Goal: Task Accomplishment & Management: Use online tool/utility

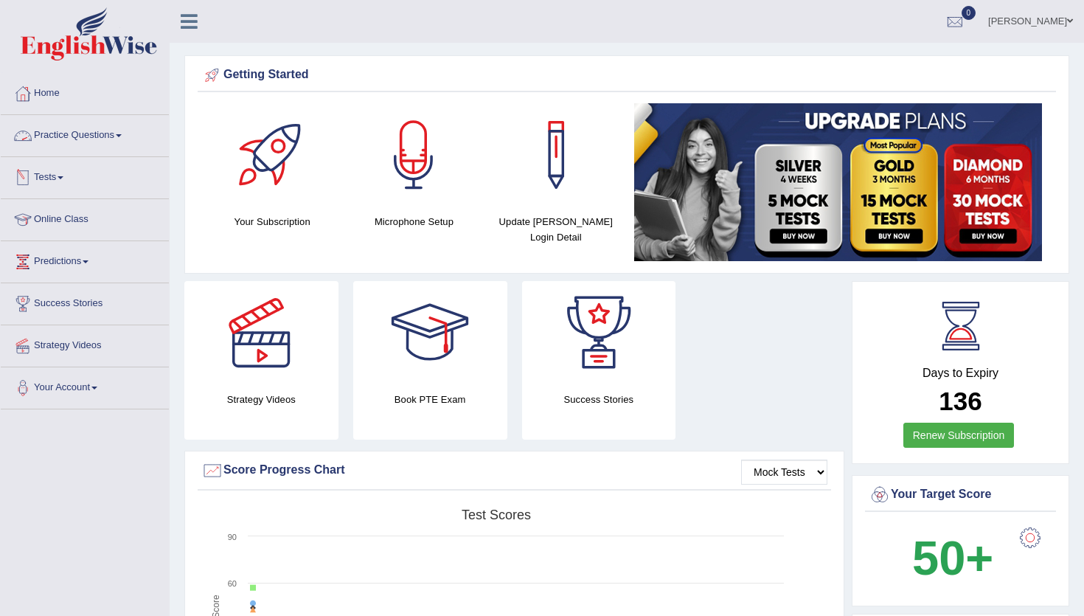
click at [61, 134] on link "Practice Questions" at bounding box center [85, 133] width 168 height 37
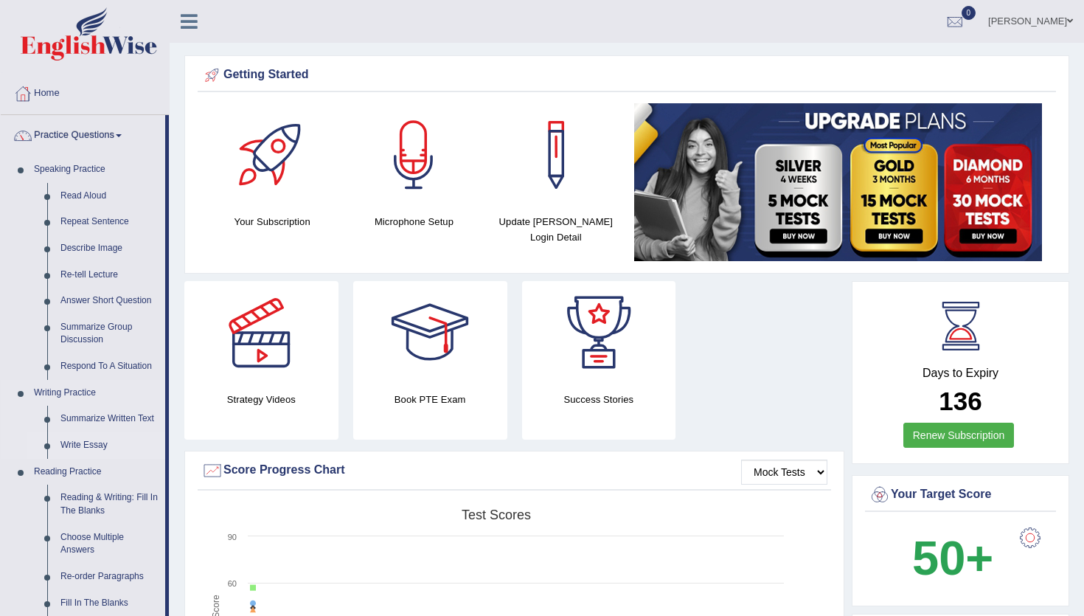
click at [79, 429] on link "Write Essay" at bounding box center [109, 445] width 111 height 27
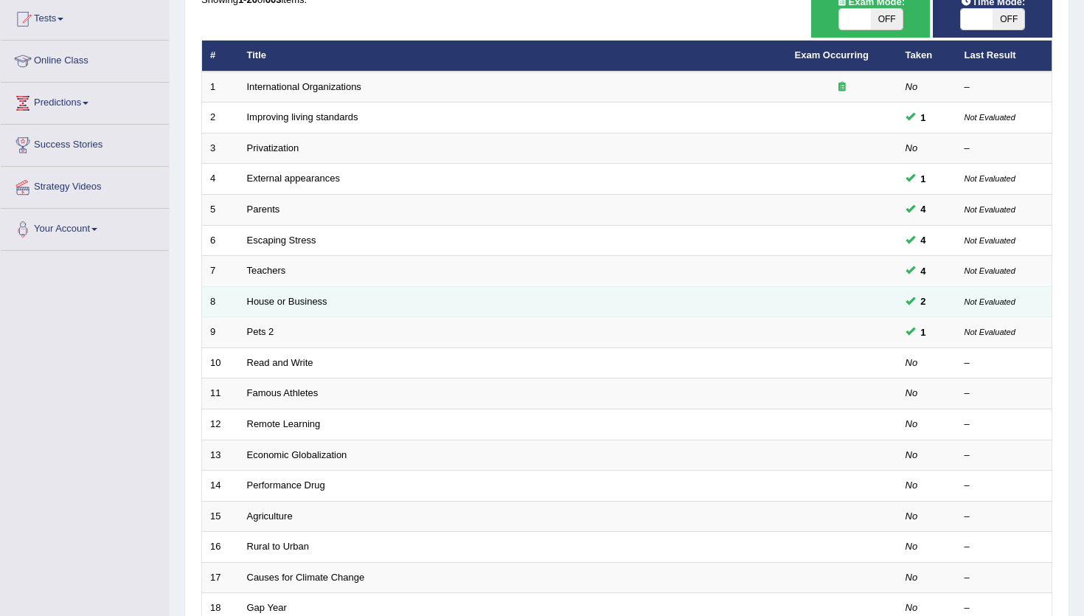
scroll to position [159, 0]
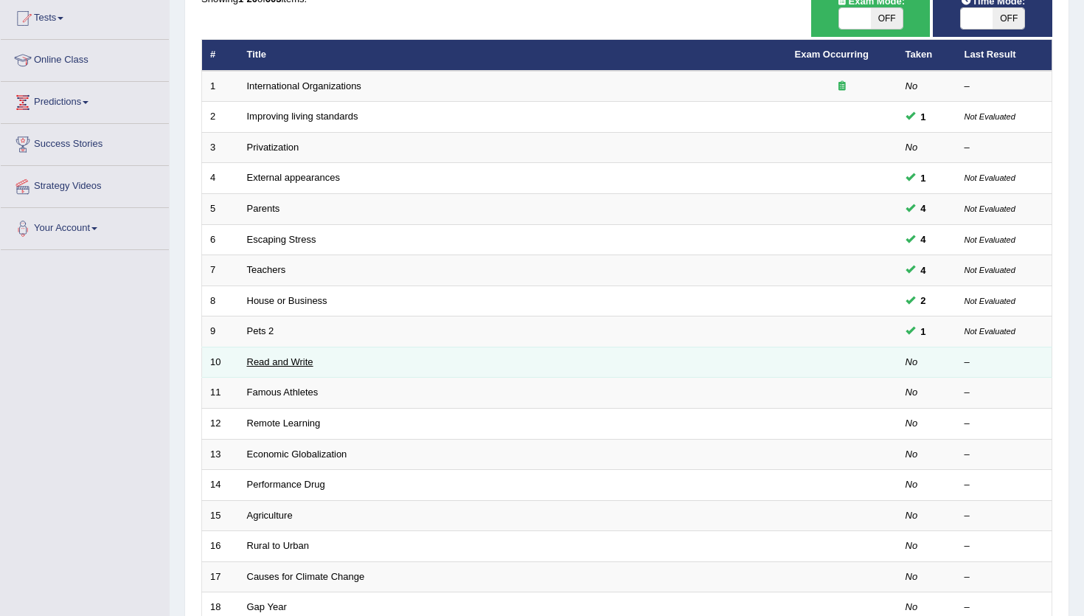
click at [299, 364] on link "Read and Write" at bounding box center [280, 361] width 66 height 11
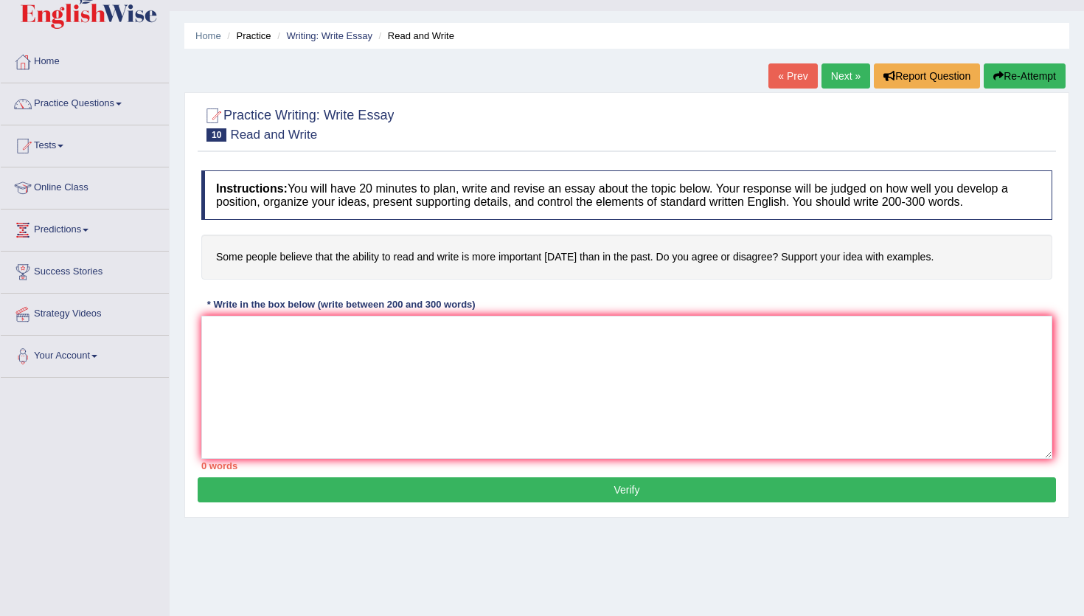
scroll to position [38, 0]
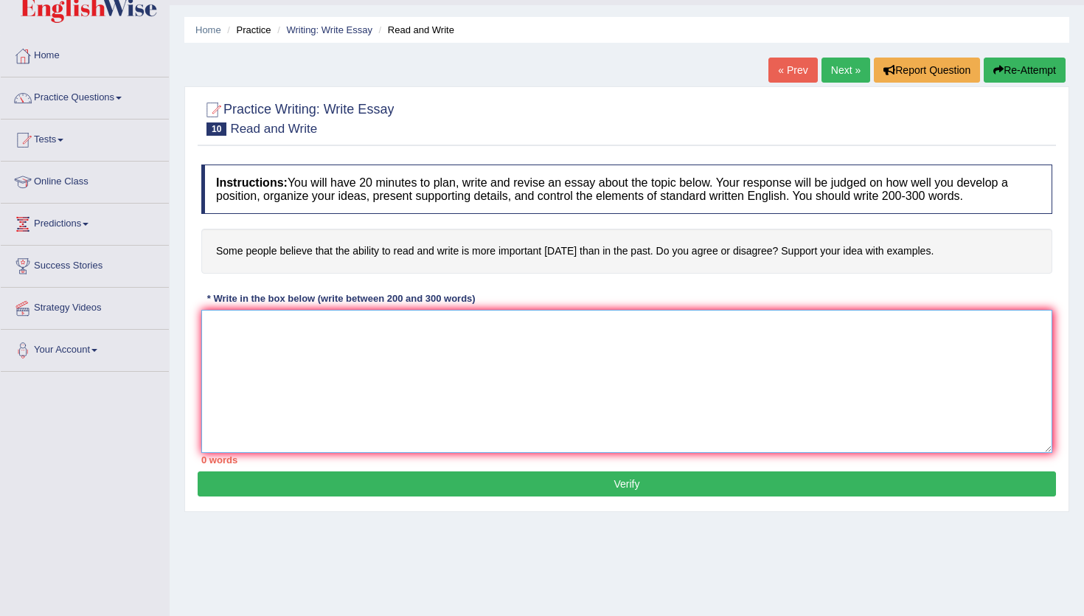
click at [306, 356] on textarea at bounding box center [626, 381] width 851 height 143
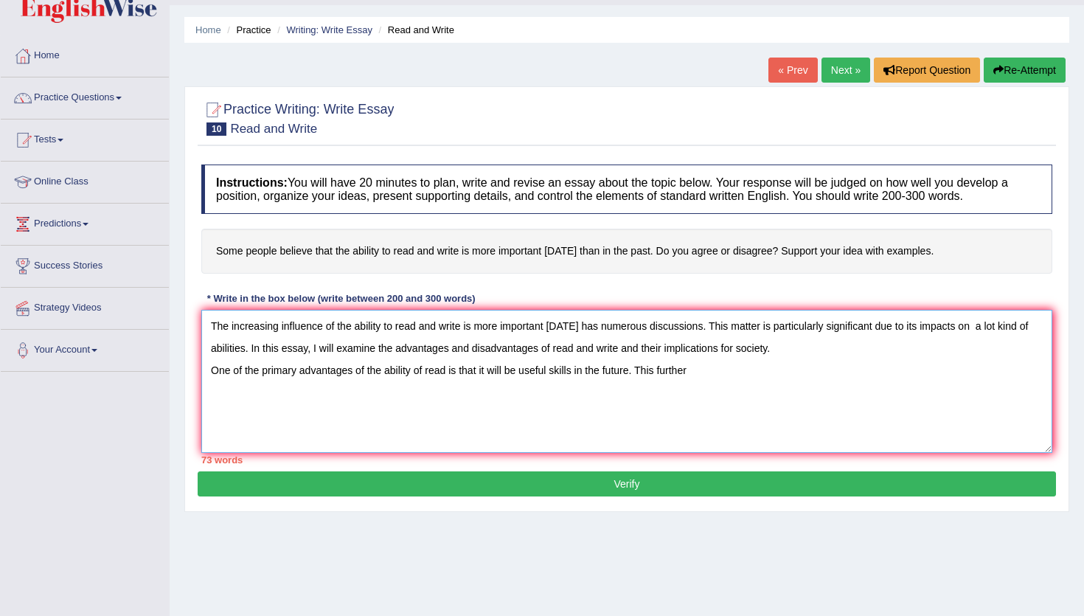
click at [659, 368] on textarea "The increasing influence of the ability to read and write is more important [DA…" at bounding box center [626, 381] width 851 height 143
click at [721, 376] on textarea "The increasing influence of the ability to read and write is more important [DA…" at bounding box center [626, 381] width 851 height 143
click at [725, 369] on textarea "The increasing influence of the ability to read and write is more important [DA…" at bounding box center [626, 381] width 851 height 143
drag, startPoint x: 912, startPoint y: 370, endPoint x: 850, endPoint y: 380, distance: 62.7
click at [850, 380] on textarea "The increasing influence of the ability to read and write is more important [DA…" at bounding box center [626, 381] width 851 height 143
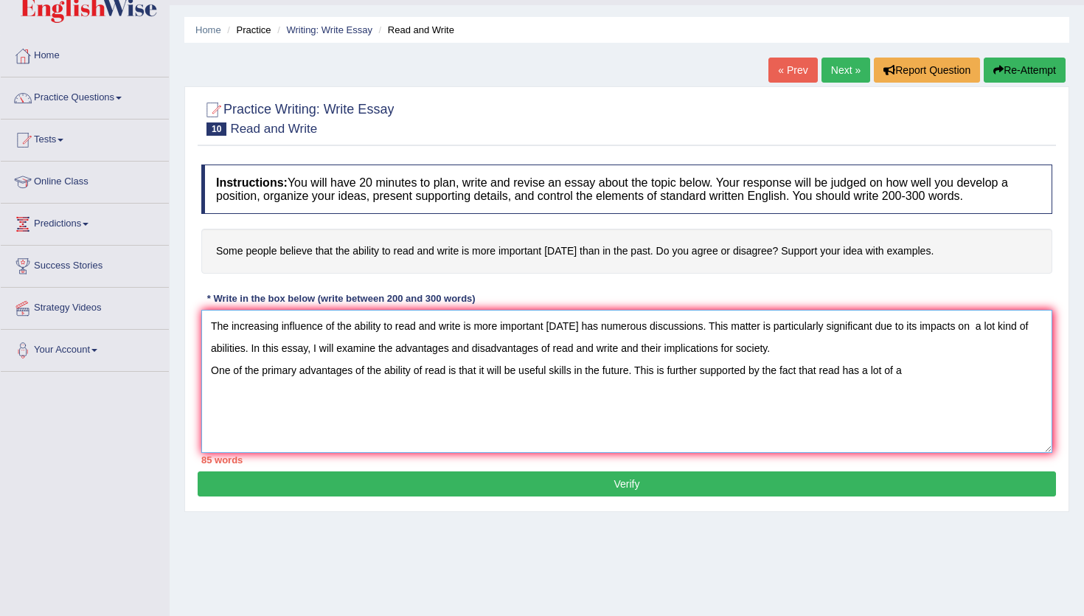
drag, startPoint x: 850, startPoint y: 380, endPoint x: 875, endPoint y: 379, distance: 25.1
click at [926, 374] on textarea "The increasing influence of the ability to read and write is more important [DA…" at bounding box center [626, 381] width 851 height 143
click at [868, 376] on textarea "The increasing influence of the ability to read and write is more important [DA…" at bounding box center [626, 381] width 851 height 143
click at [1010, 378] on textarea "The increasing influence of the ability to read and write is more important [DA…" at bounding box center [626, 381] width 851 height 143
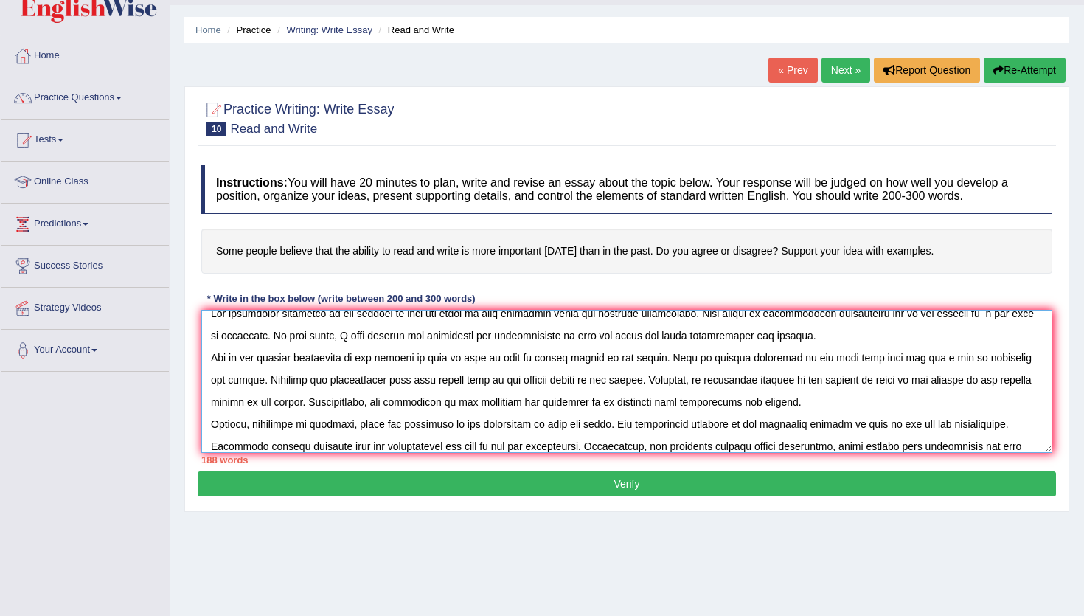
scroll to position [35, 0]
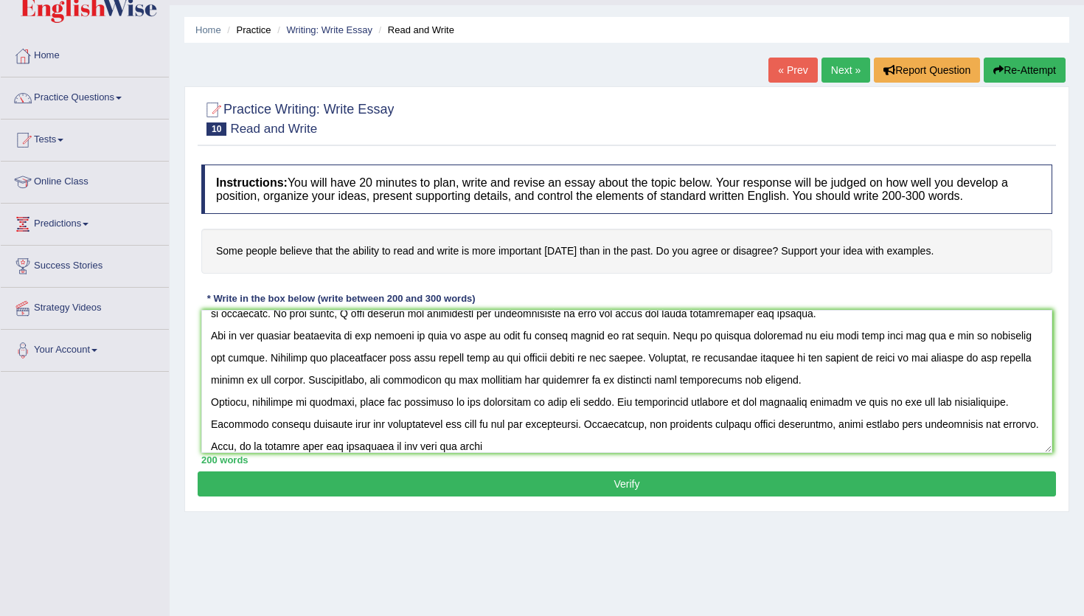
click at [1023, 278] on div "Instructions: You will have 20 minutes to plan, write and revise an essay about…" at bounding box center [627, 314] width 859 height 314
click at [428, 448] on textarea at bounding box center [626, 381] width 851 height 143
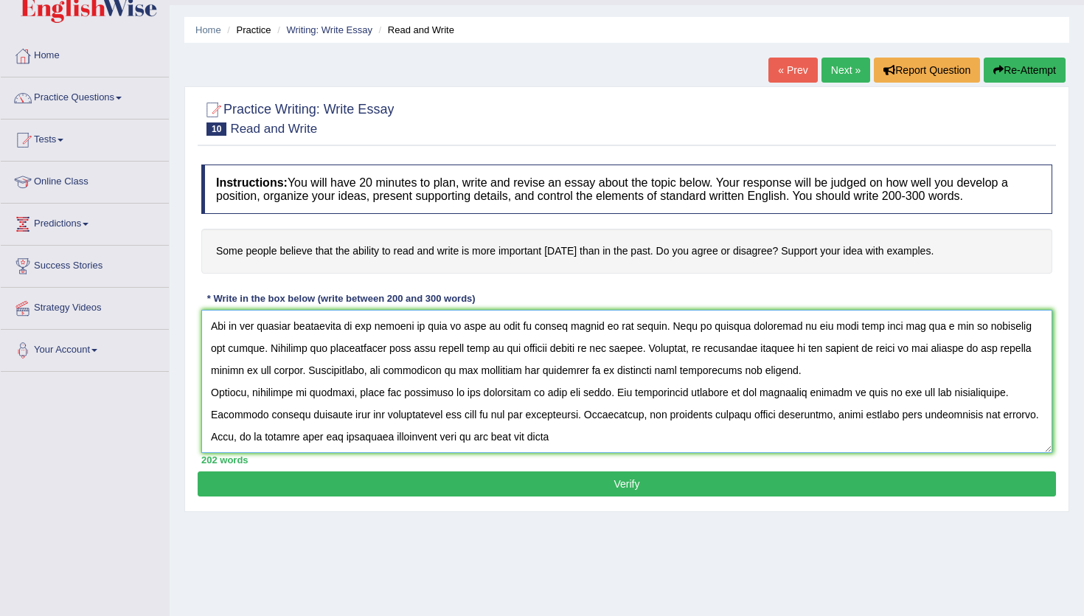
click at [507, 449] on textarea at bounding box center [626, 381] width 851 height 143
drag, startPoint x: 504, startPoint y: 437, endPoint x: 513, endPoint y: 437, distance: 9.6
click at [513, 437] on textarea at bounding box center [626, 381] width 851 height 143
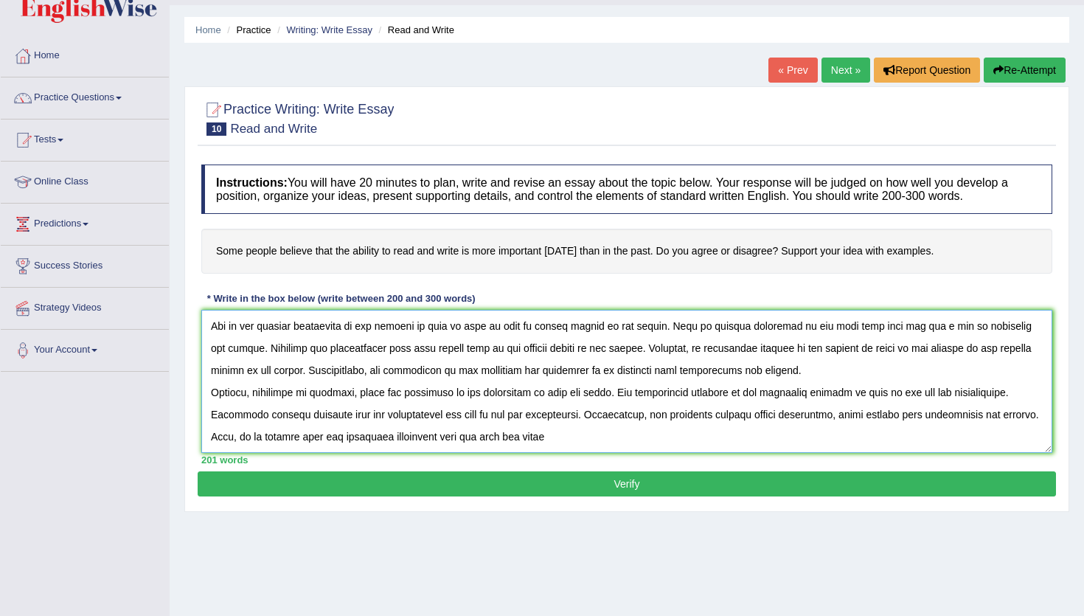
click at [600, 434] on textarea at bounding box center [626, 381] width 851 height 143
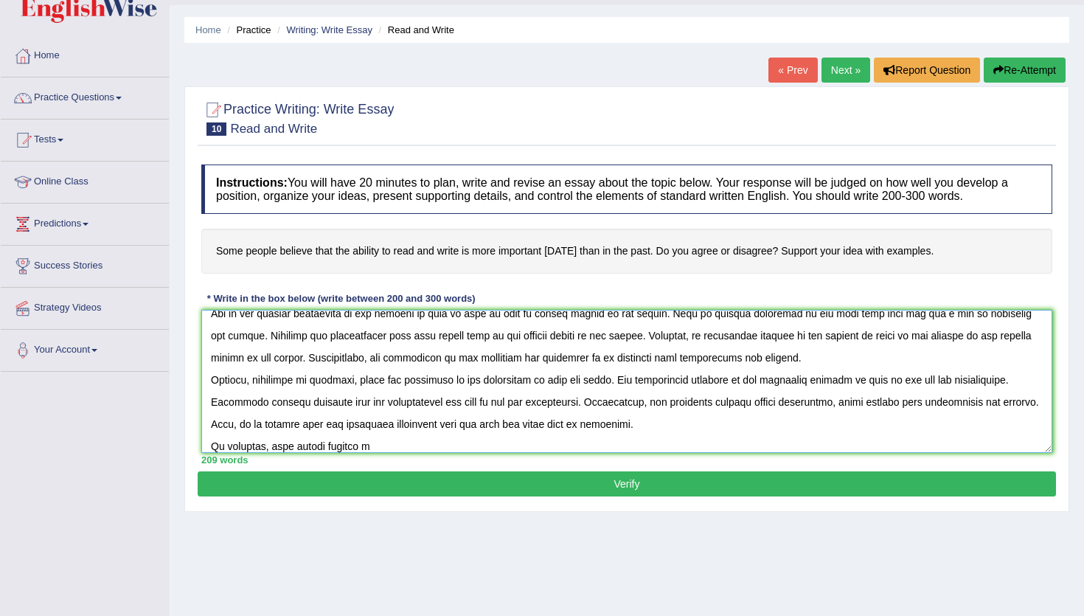
click at [601, 441] on textarea at bounding box center [626, 381] width 851 height 143
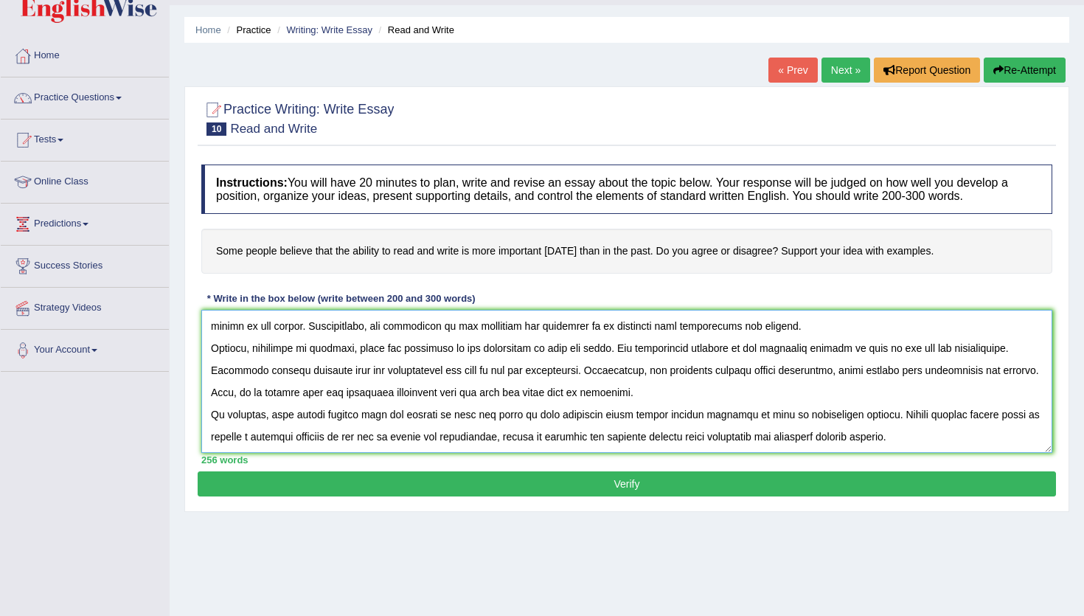
scroll to position [87, 0]
type textarea "The increasing influence of the ability to read and write is more important [DA…"
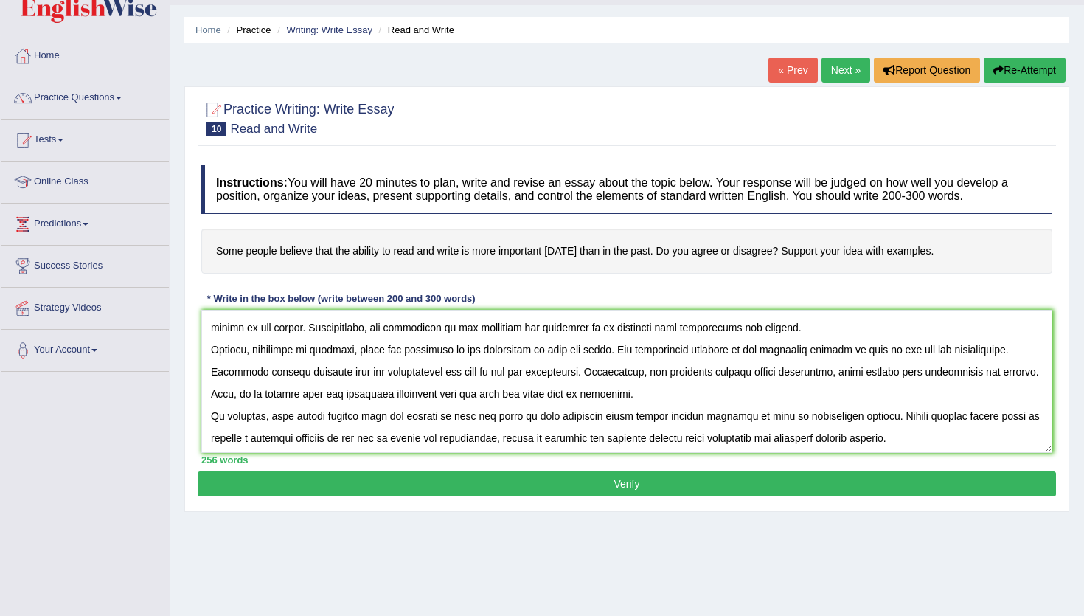
click at [606, 495] on button "Verify" at bounding box center [627, 483] width 859 height 25
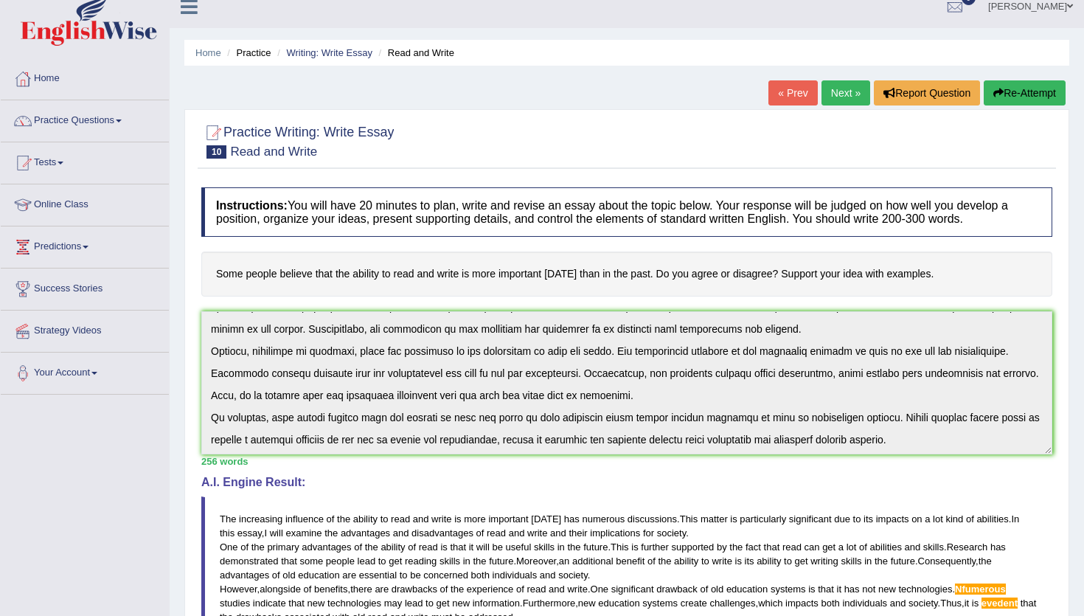
scroll to position [0, 0]
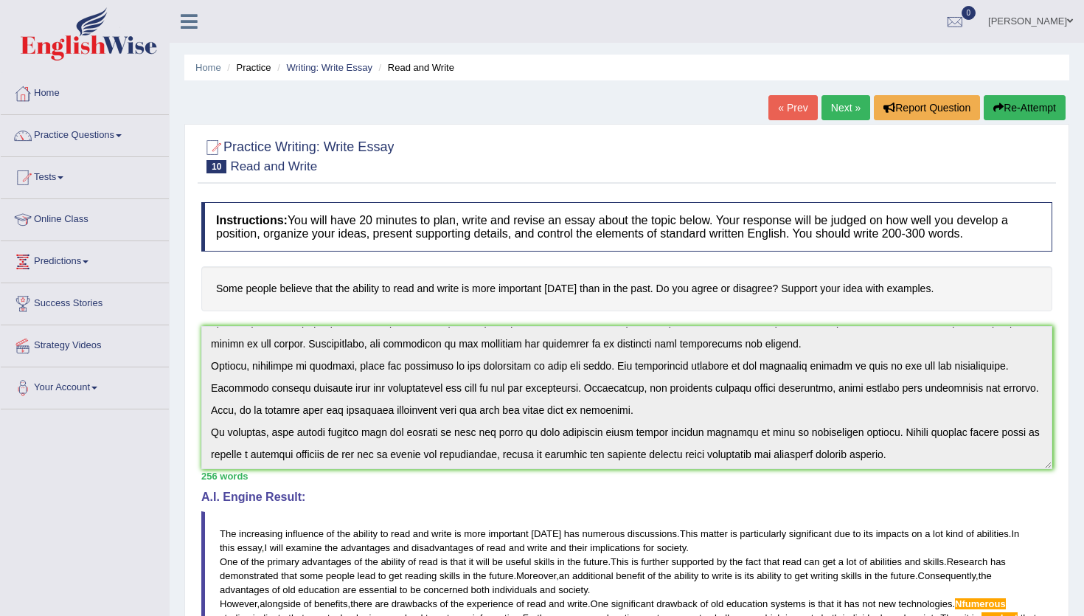
click at [827, 116] on link "Next »" at bounding box center [846, 107] width 49 height 25
